Goal: Transaction & Acquisition: Subscribe to service/newsletter

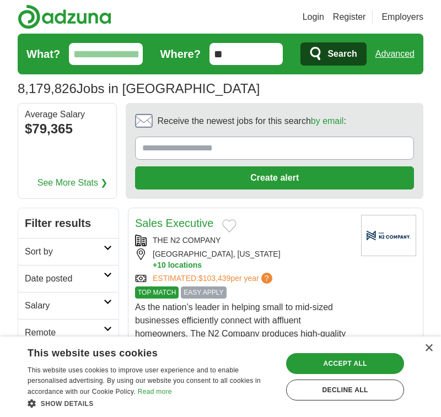
click at [185, 271] on button "+ 10 locations" at bounding box center [252, 265] width 199 height 10
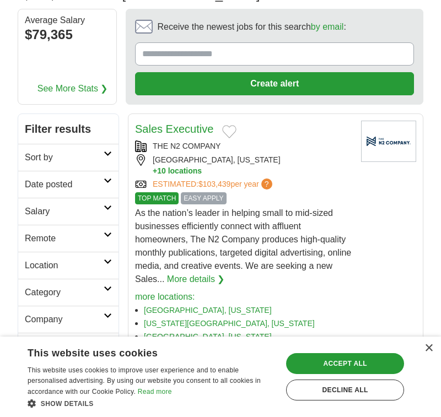
scroll to position [95, 0]
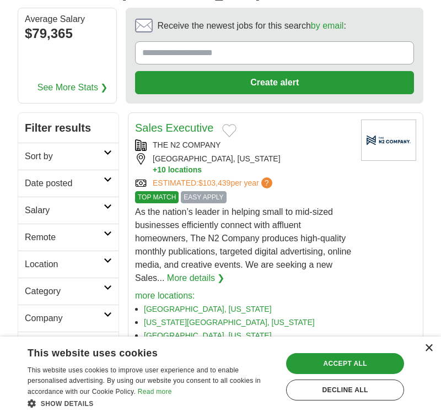
click at [429, 345] on div "×" at bounding box center [428, 348] width 8 height 8
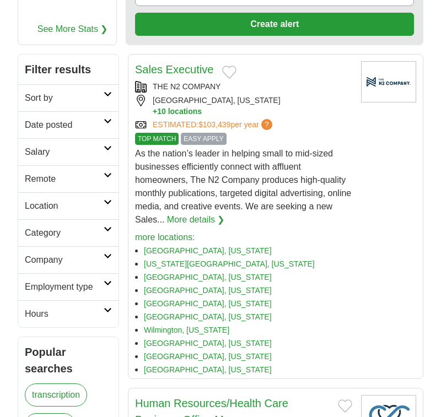
scroll to position [159, 0]
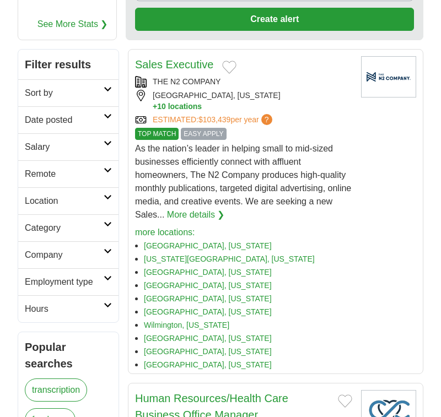
click at [101, 181] on h2 "Remote" at bounding box center [64, 174] width 79 height 13
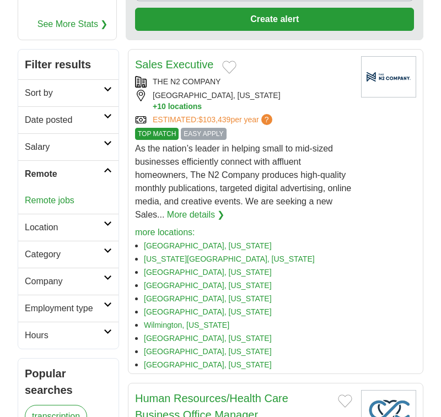
click at [73, 205] on link "Remote jobs" at bounding box center [50, 200] width 50 height 9
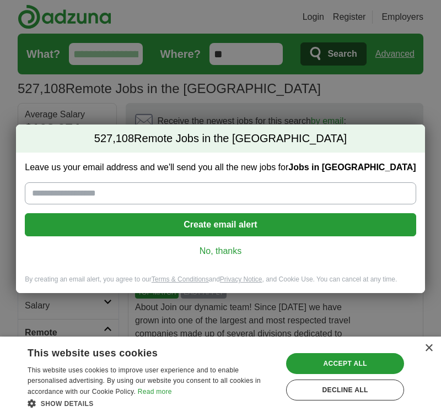
click at [91, 182] on input "Leave us your email address and we'll send you all the new jobs for Jobs in [GE…" at bounding box center [220, 193] width 391 height 22
type input "**********"
click at [42, 130] on h2 "527,108 Remote Jobs in the [GEOGRAPHIC_DATA]" at bounding box center [220, 139] width 408 height 29
click at [202, 221] on button "Create email alert" at bounding box center [220, 224] width 391 height 23
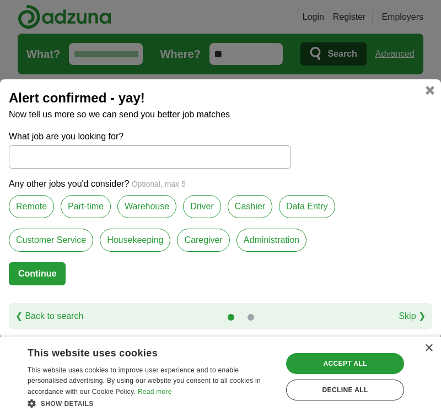
click at [49, 208] on label "Remote" at bounding box center [31, 206] width 45 height 23
click at [67, 251] on label "Customer Service" at bounding box center [51, 240] width 84 height 23
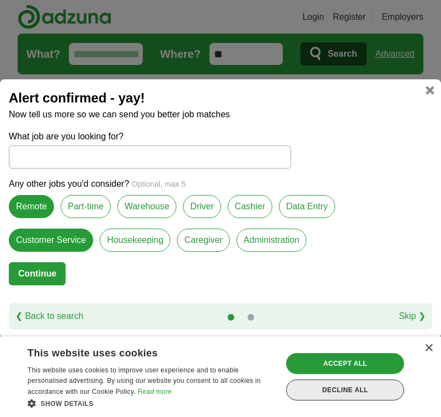
click at [342, 389] on div "Decline all" at bounding box center [345, 390] width 118 height 21
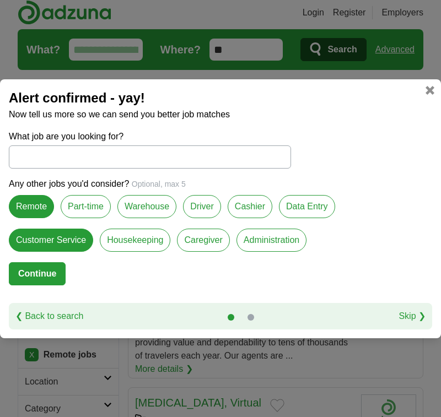
scroll to position [5, 0]
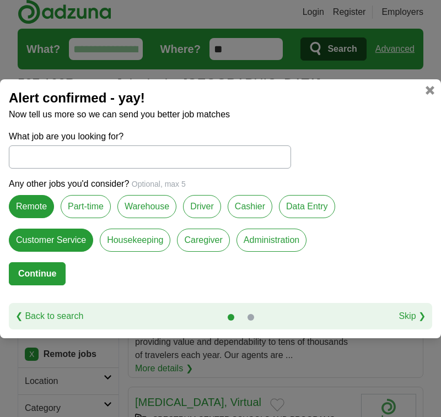
click at [306, 250] on label "Administration" at bounding box center [271, 240] width 70 height 23
click at [335, 212] on label "Data Entry" at bounding box center [307, 206] width 56 height 23
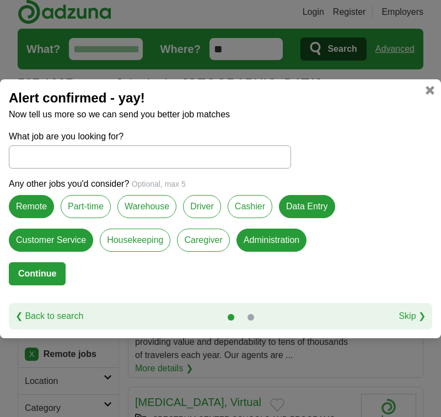
click at [399, 323] on link "Skip ❯" at bounding box center [411, 316] width 27 height 13
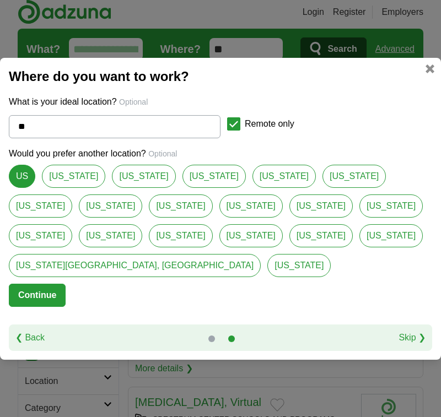
click at [58, 307] on button "Continue" at bounding box center [37, 295] width 57 height 23
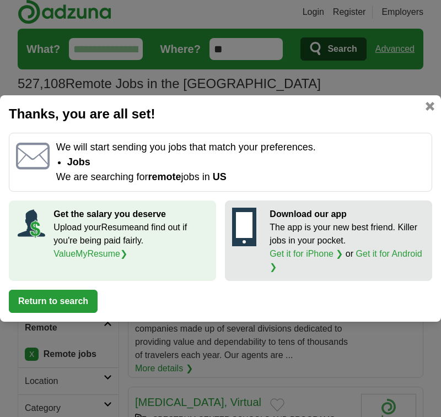
click at [428, 102] on link at bounding box center [429, 106] width 9 height 9
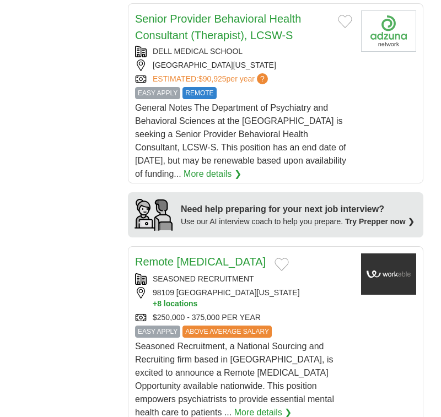
scroll to position [1173, 0]
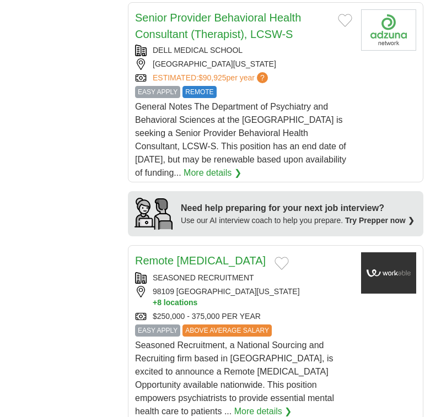
click at [432, 292] on div "Login Register Employers 527,108 Remote Jobs in the [GEOGRAPHIC_DATA] [GEOGRAPH…" at bounding box center [220, 20] width 423 height 2386
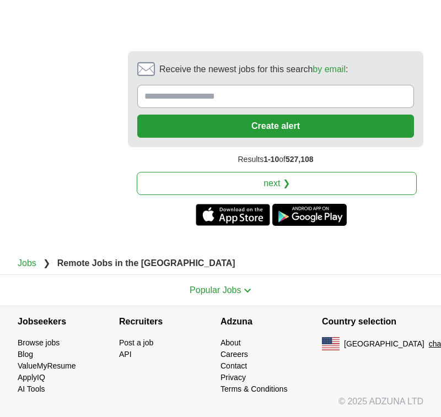
scroll to position [3784, 0]
click at [273, 195] on link "next ❯" at bounding box center [277, 183] width 280 height 23
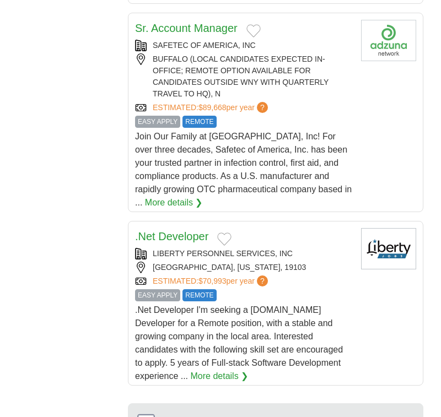
scroll to position [1815, 0]
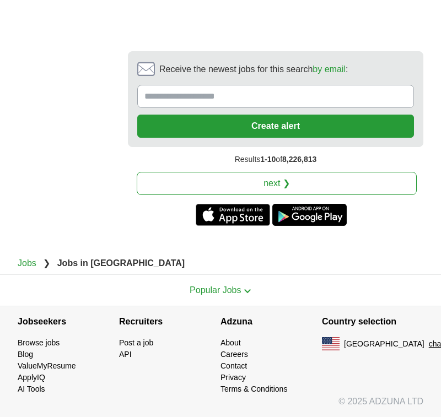
scroll to position [3556, 0]
